Goal: Task Accomplishment & Management: Use online tool/utility

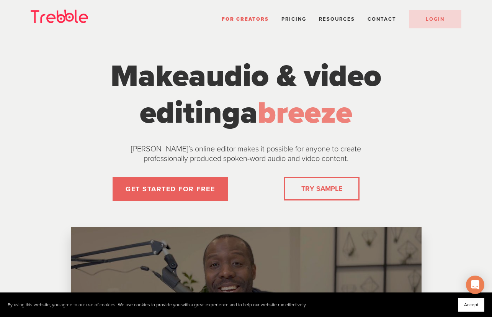
click at [328, 191] on link "TRY SAMPLE" at bounding box center [321, 188] width 47 height 15
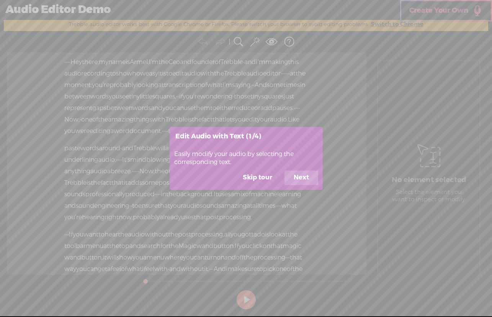
click at [299, 176] on button "Next" at bounding box center [302, 178] width 34 height 15
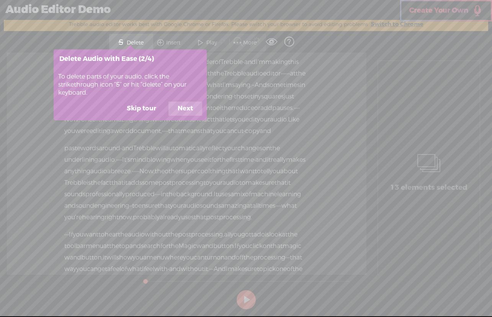
click at [187, 107] on button "Next" at bounding box center [186, 109] width 34 height 15
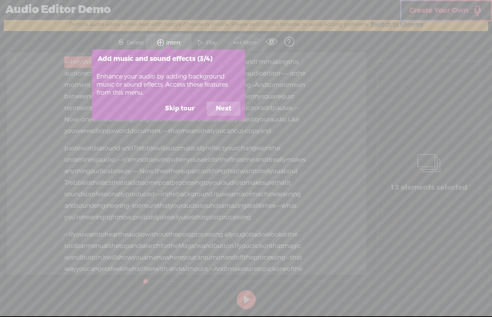
click at [223, 107] on button "Next" at bounding box center [224, 109] width 34 height 15
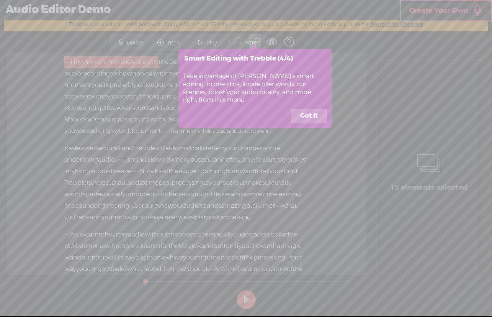
click at [312, 114] on button "Got it" at bounding box center [309, 116] width 36 height 15
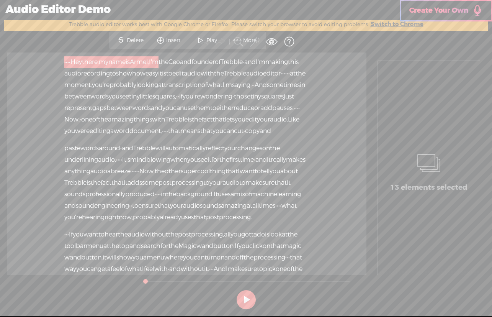
scroll to position [3, 0]
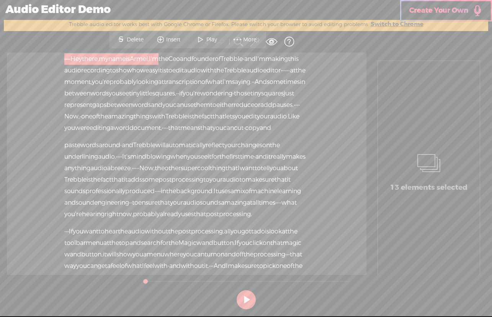
click at [435, 10] on span "Create Your Own" at bounding box center [439, 10] width 59 height 9
